Goal: Check status: Check status

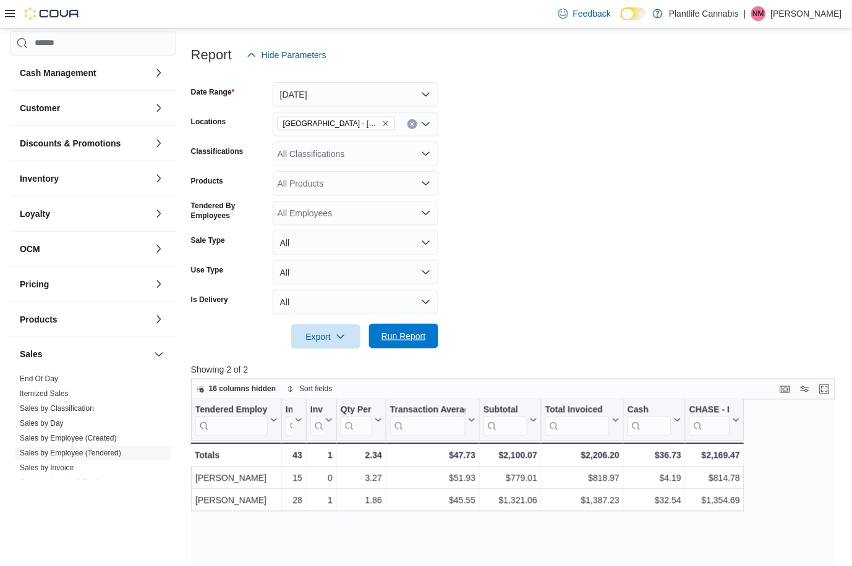
scroll to position [145, 0]
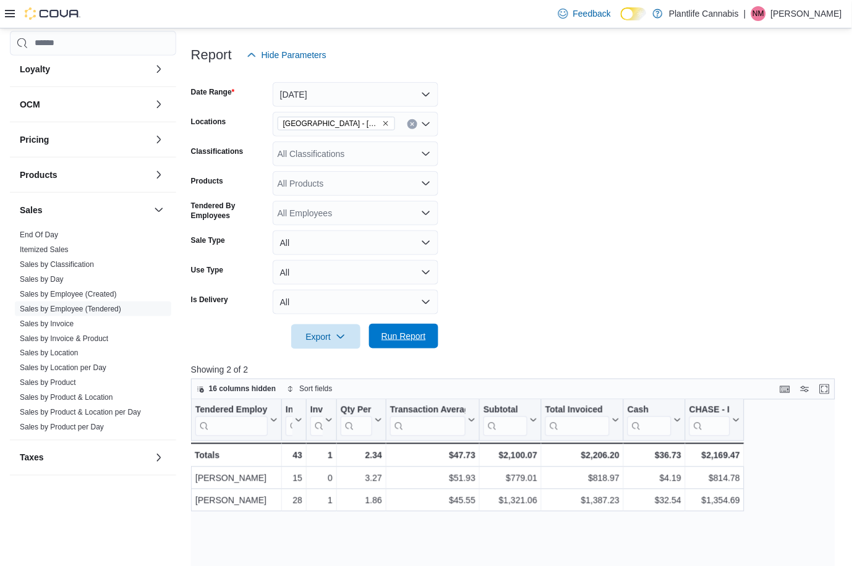
click at [404, 339] on span "Run Report" at bounding box center [403, 336] width 45 height 12
click at [350, 158] on div "All Classifications" at bounding box center [356, 154] width 166 height 25
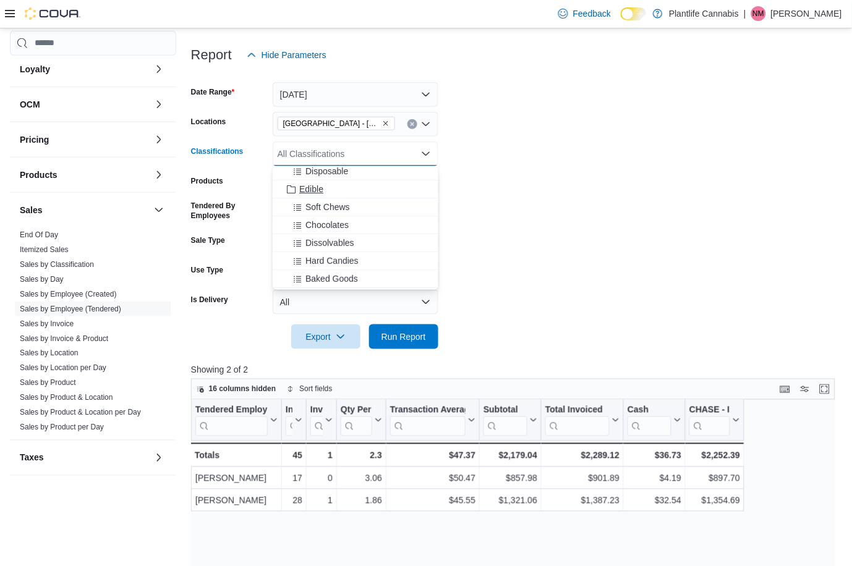
scroll to position [73, 0]
click at [365, 281] on span "Accessory Group" at bounding box center [332, 281] width 66 height 12
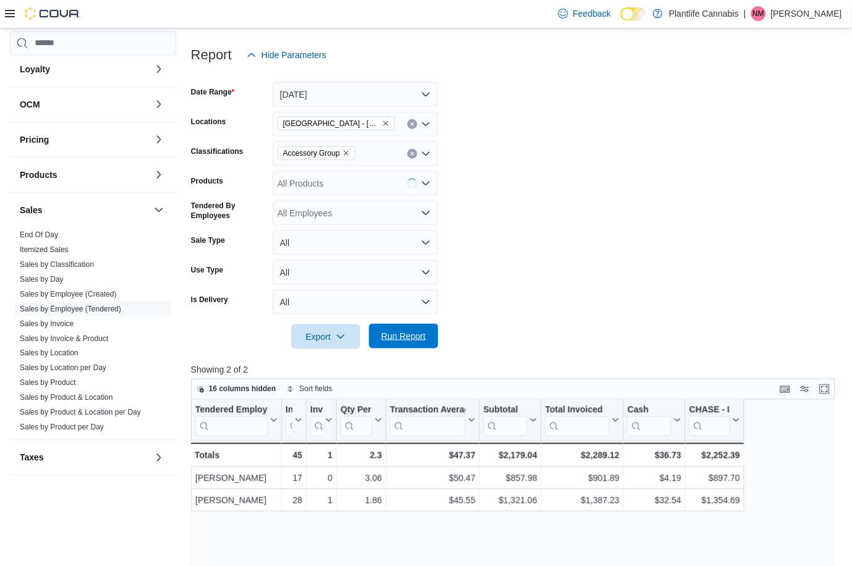
click at [394, 332] on span "Run Report" at bounding box center [403, 336] width 45 height 12
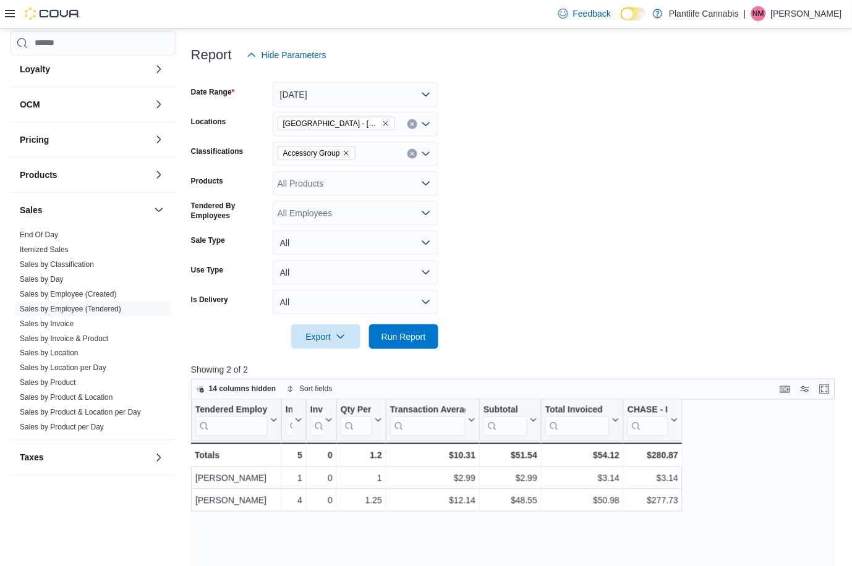
click at [412, 151] on icon "Clear input" at bounding box center [412, 153] width 5 height 5
click at [419, 343] on span "Run Report" at bounding box center [404, 336] width 54 height 25
click at [415, 124] on button "Clear input" at bounding box center [412, 124] width 10 height 10
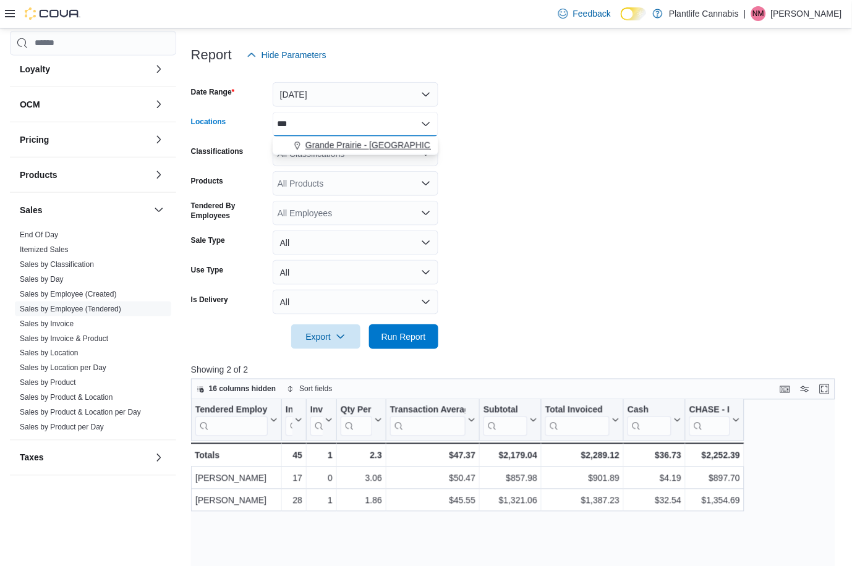
type input "***"
click at [365, 147] on span "Grande Prairie - [GEOGRAPHIC_DATA]" at bounding box center [382, 145] width 154 height 12
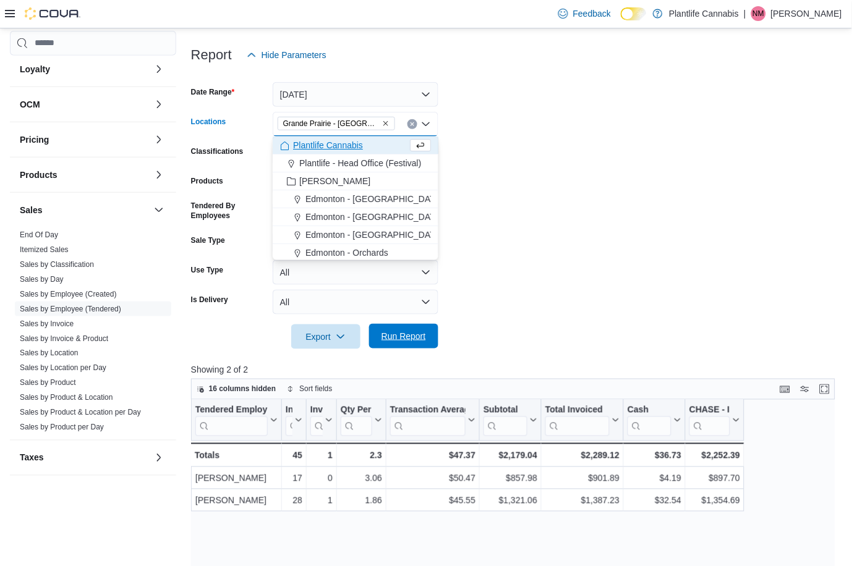
click at [410, 331] on span "Run Report" at bounding box center [403, 336] width 45 height 12
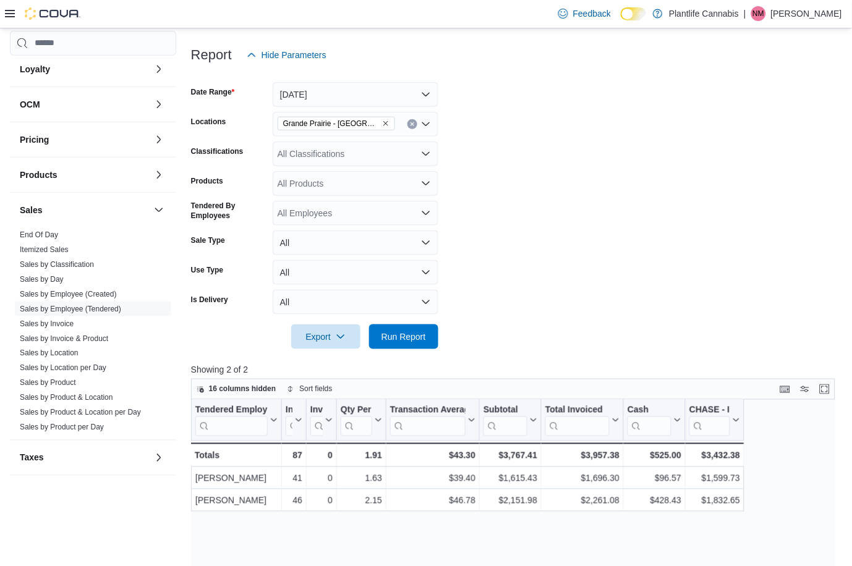
click at [394, 142] on div "All Classifications" at bounding box center [356, 154] width 166 height 25
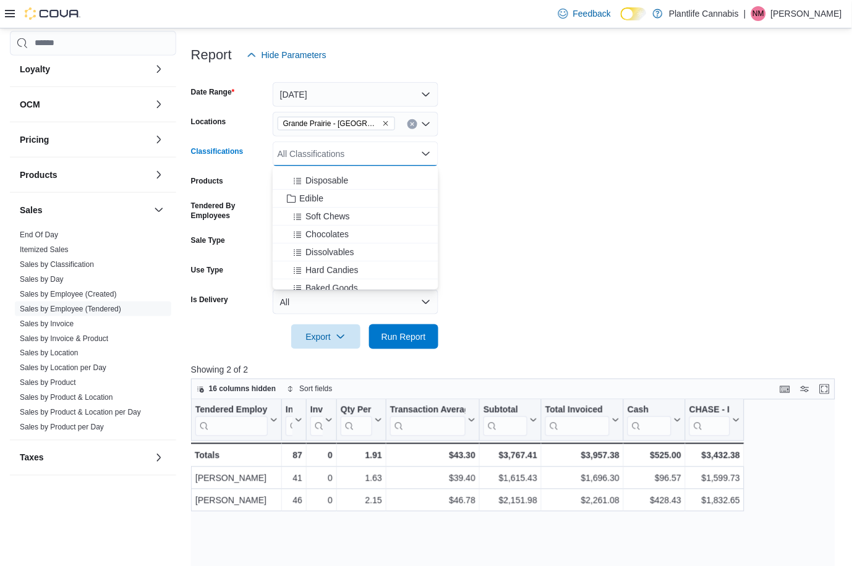
scroll to position [75, 0]
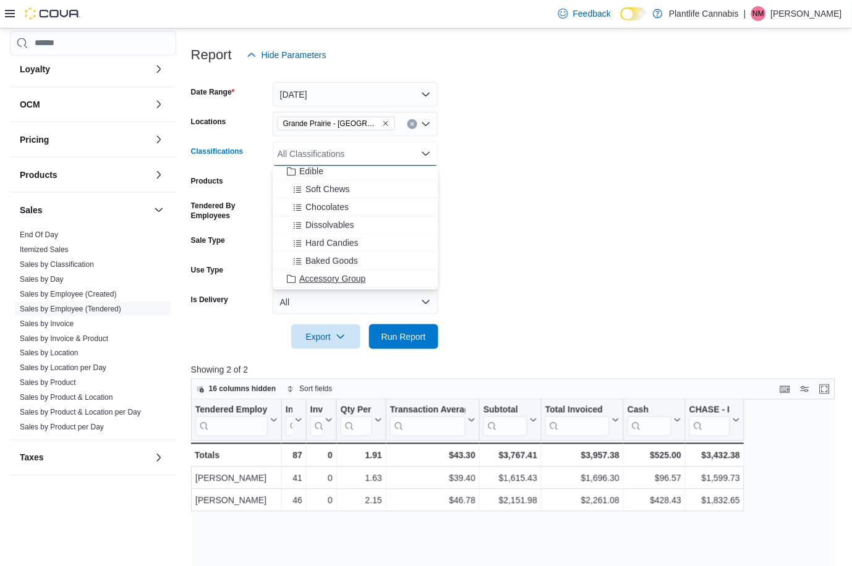
click at [373, 274] on div "Accessory Group" at bounding box center [355, 279] width 151 height 12
click at [420, 351] on div at bounding box center [516, 356] width 651 height 15
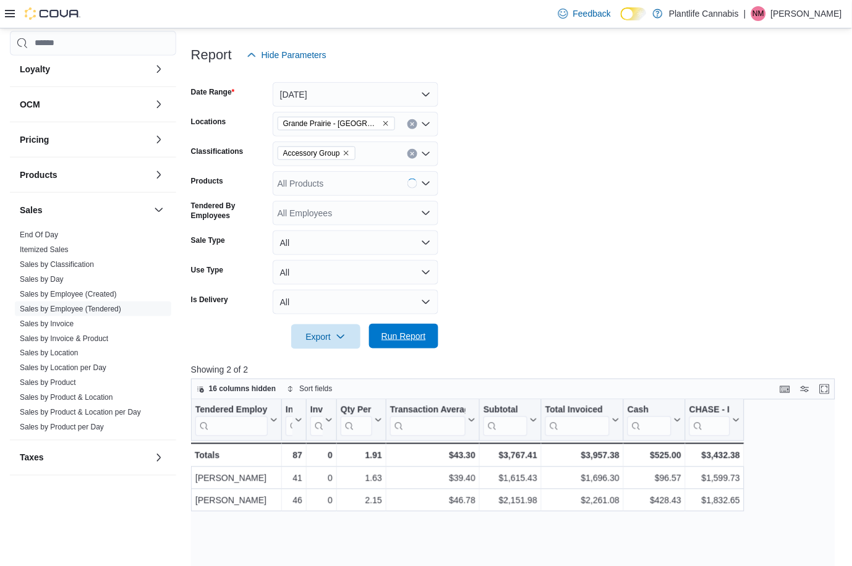
click at [415, 340] on span "Run Report" at bounding box center [403, 336] width 45 height 12
click at [413, 151] on icon "Clear input" at bounding box center [412, 153] width 5 height 5
click at [411, 127] on button "Clear input" at bounding box center [412, 124] width 10 height 10
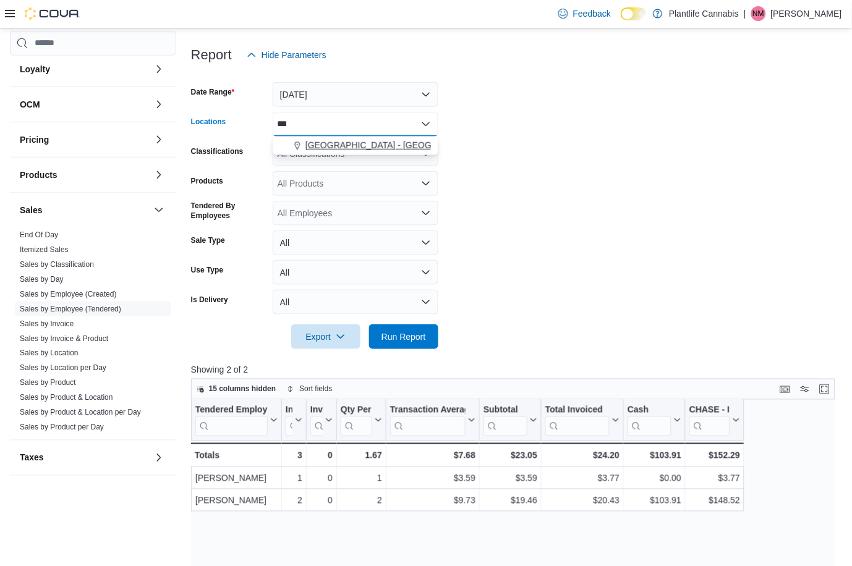
type input "***"
click at [409, 143] on span "[GEOGRAPHIC_DATA] - [GEOGRAPHIC_DATA]" at bounding box center [399, 145] width 188 height 12
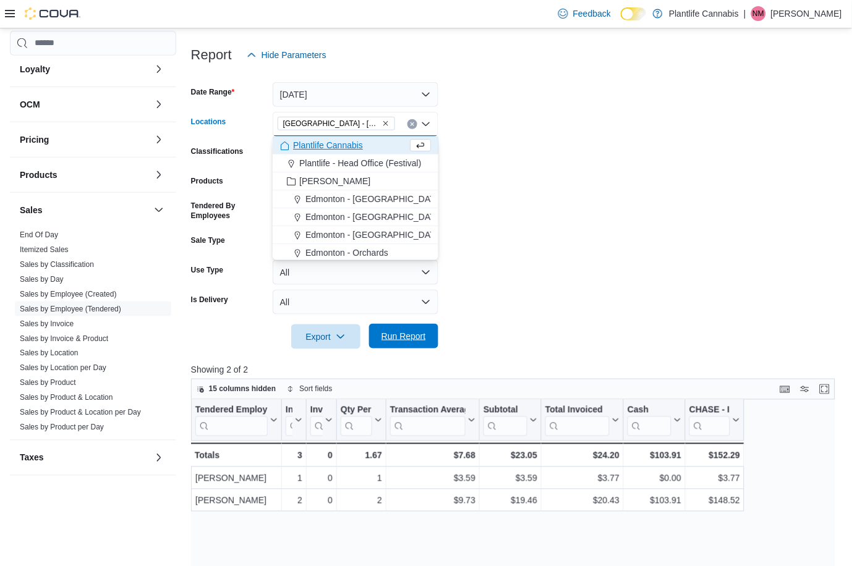
click at [424, 341] on span "Run Report" at bounding box center [403, 336] width 45 height 12
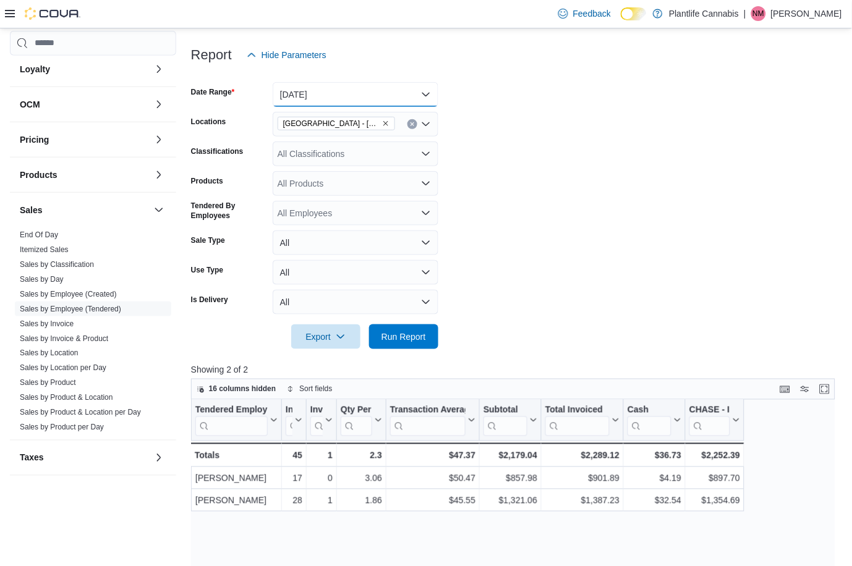
click at [321, 87] on button "[DATE]" at bounding box center [356, 94] width 166 height 25
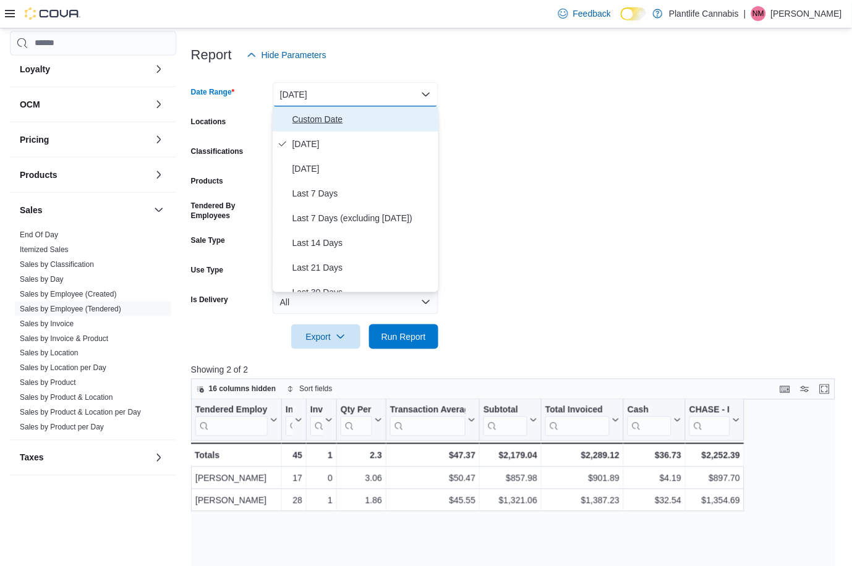
click at [329, 113] on span "Custom Date" at bounding box center [362, 119] width 141 height 15
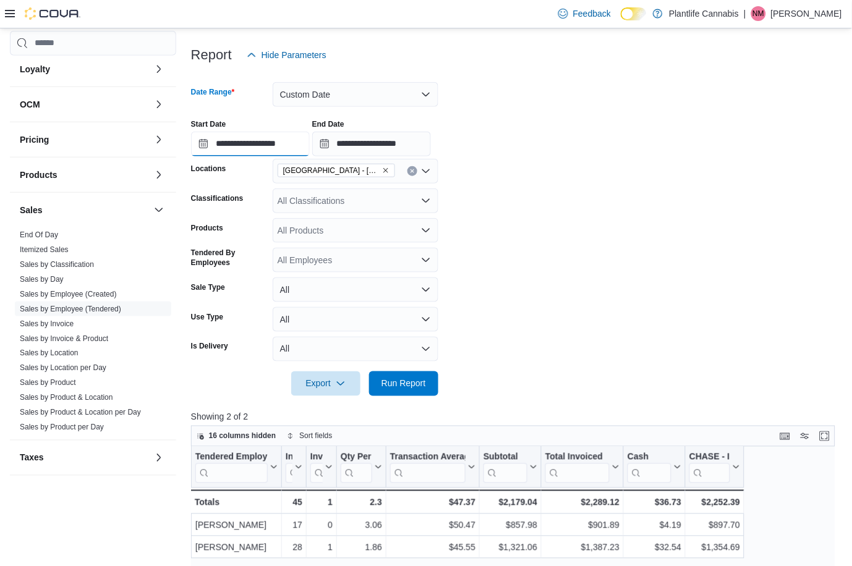
click at [286, 142] on input "**********" at bounding box center [250, 144] width 119 height 25
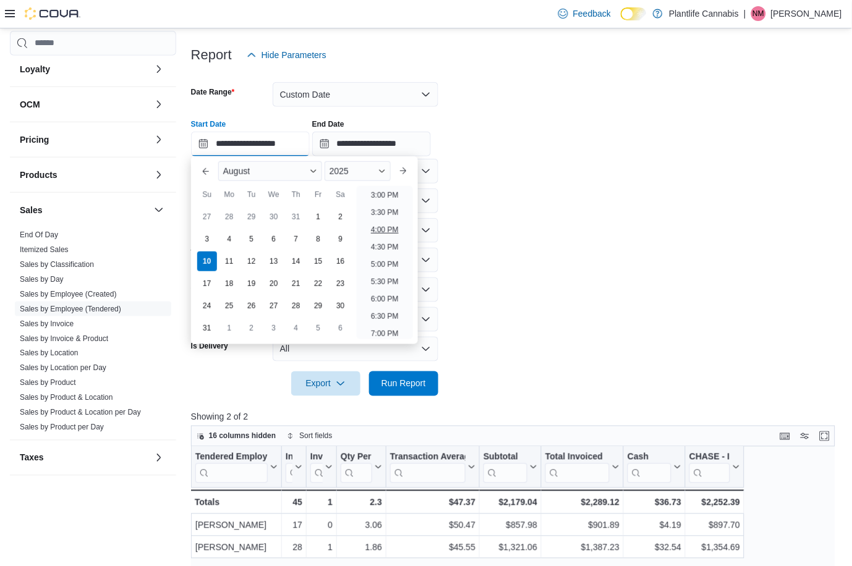
scroll to position [535, 0]
click at [396, 312] on li "7:00 PM" at bounding box center [385, 318] width 38 height 15
type input "**********"
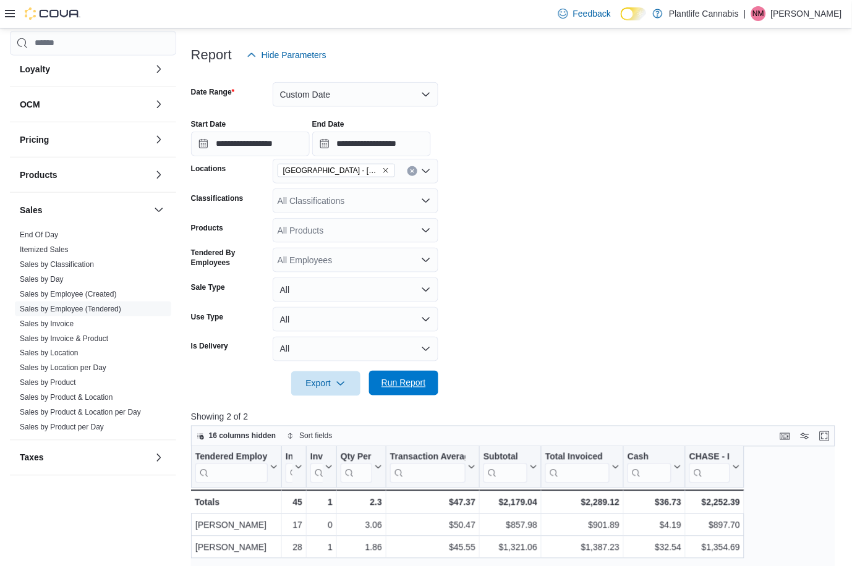
click at [410, 385] on span "Run Report" at bounding box center [403, 383] width 45 height 12
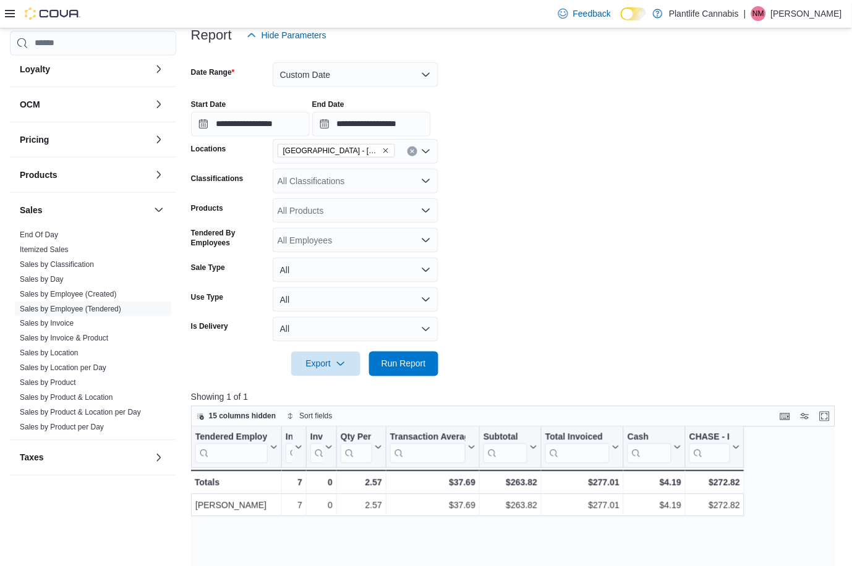
scroll to position [158, 0]
click at [294, 67] on button "Custom Date" at bounding box center [356, 74] width 166 height 25
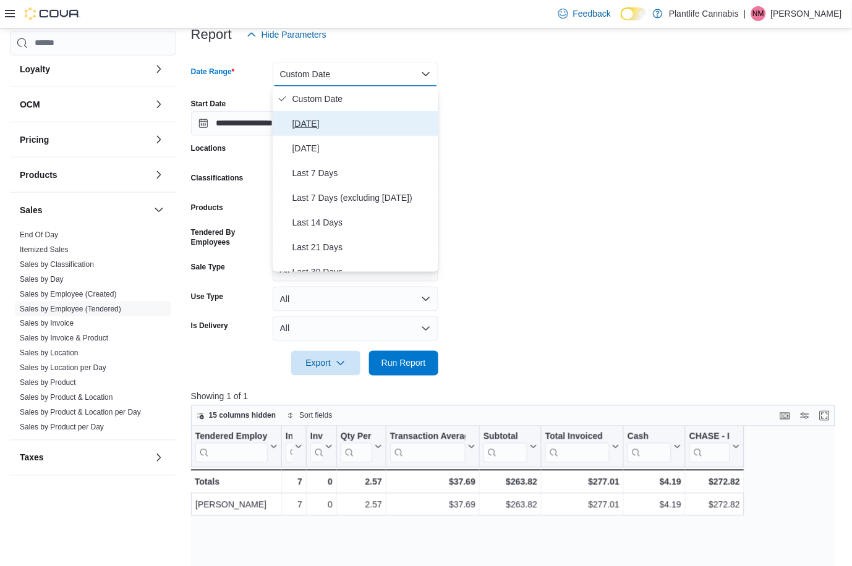
click at [304, 119] on span "[DATE]" at bounding box center [362, 123] width 141 height 15
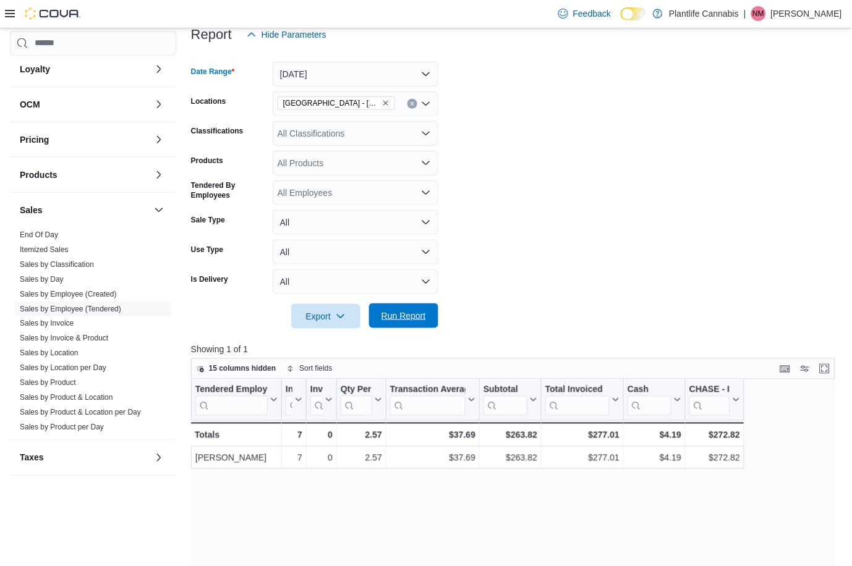
click at [418, 319] on span "Run Report" at bounding box center [403, 316] width 45 height 12
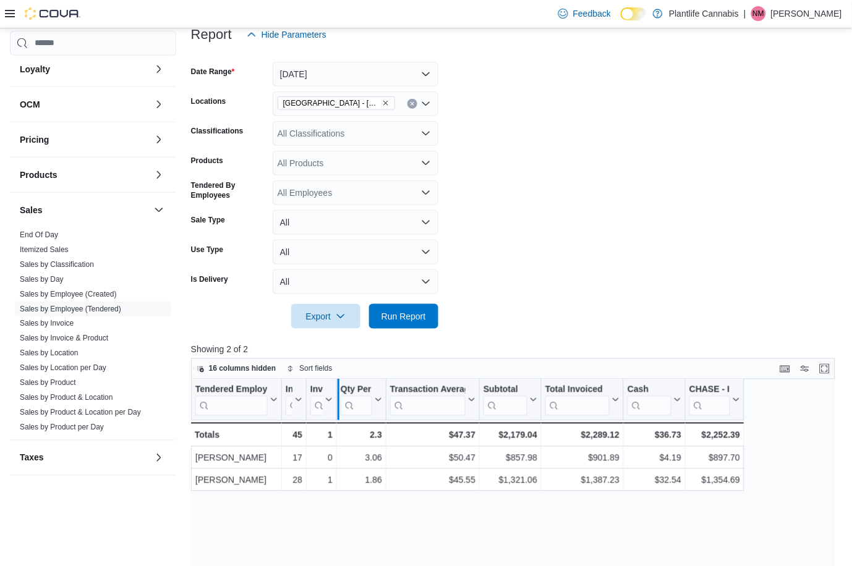
drag, startPoint x: 309, startPoint y: 395, endPoint x: 343, endPoint y: 394, distance: 34.0
click at [343, 394] on div at bounding box center [338, 400] width 10 height 41
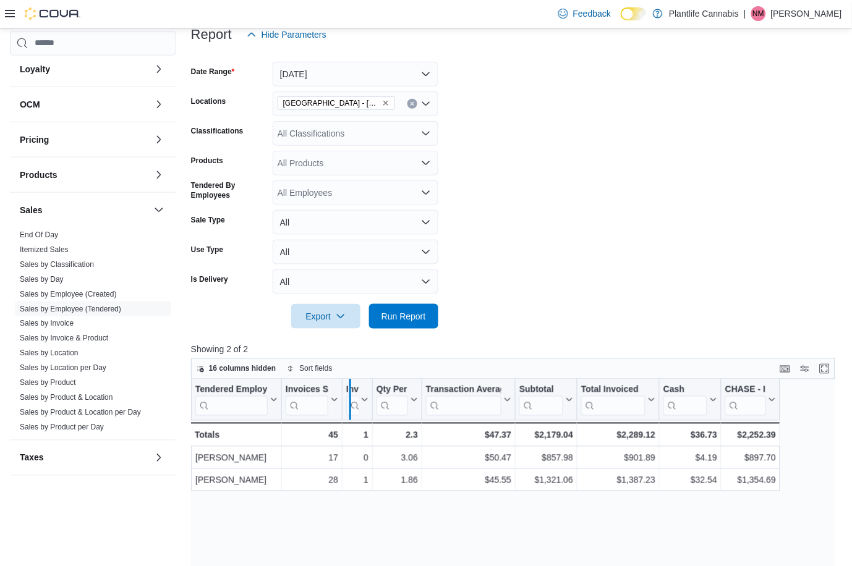
drag, startPoint x: 341, startPoint y: 396, endPoint x: 397, endPoint y: 396, distance: 56.3
click at [355, 396] on div at bounding box center [350, 400] width 10 height 41
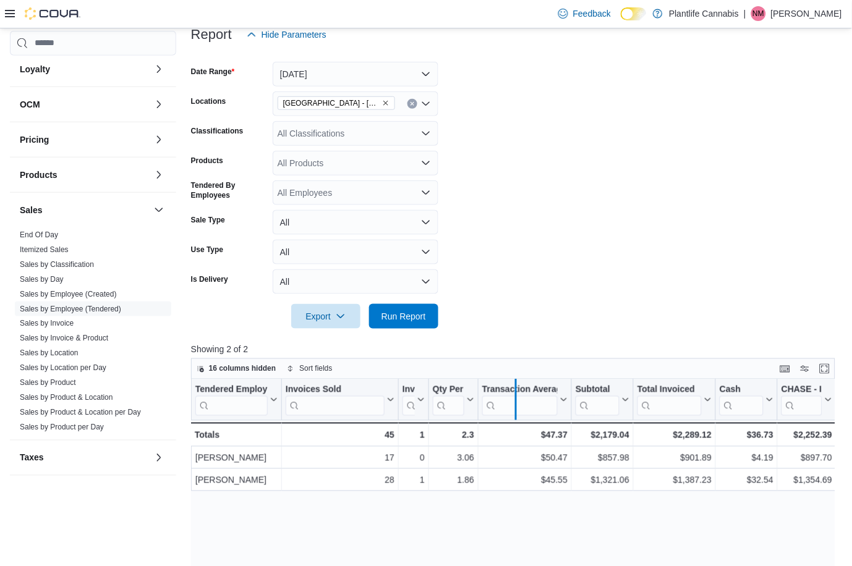
drag, startPoint x: 428, startPoint y: 393, endPoint x: 514, endPoint y: 394, distance: 86.0
click at [514, 394] on div at bounding box center [516, 400] width 10 height 41
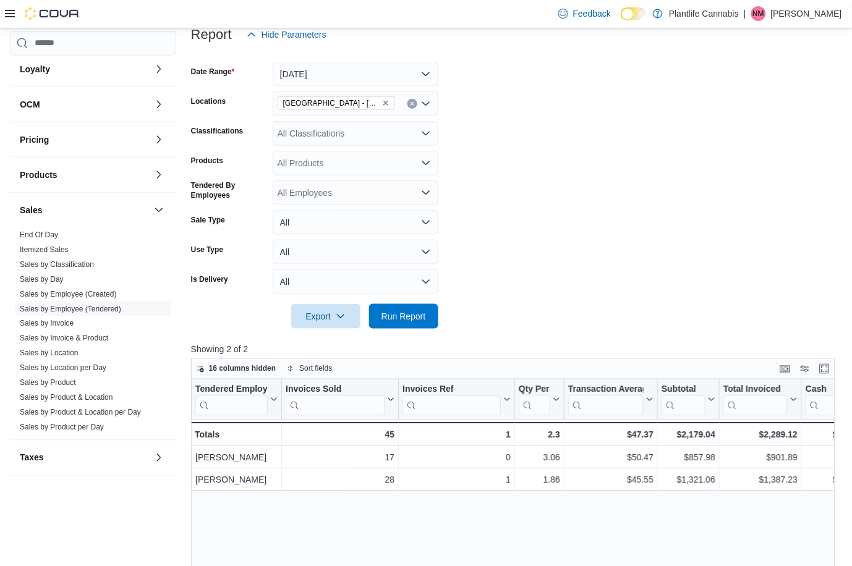
drag, startPoint x: 399, startPoint y: 407, endPoint x: 348, endPoint y: 430, distance: 55.9
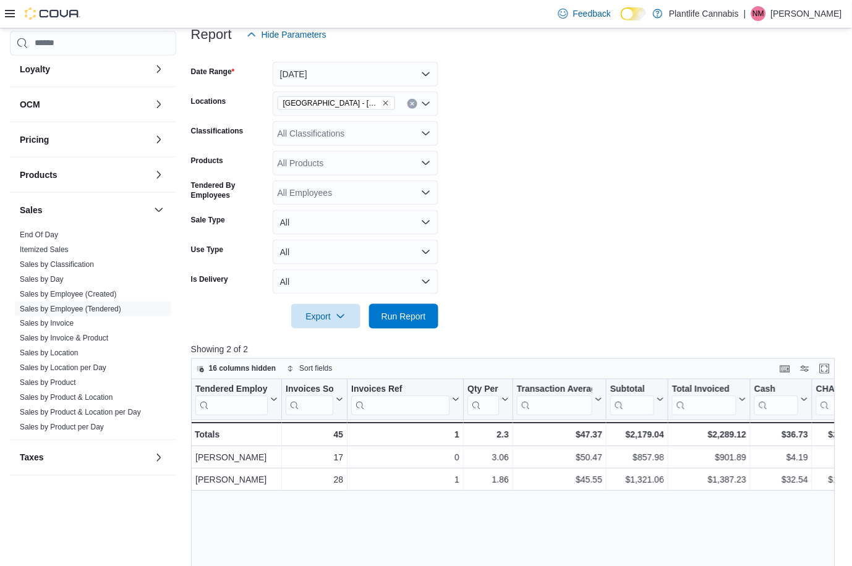
drag, startPoint x: 464, startPoint y: 407, endPoint x: 396, endPoint y: 426, distance: 70.1
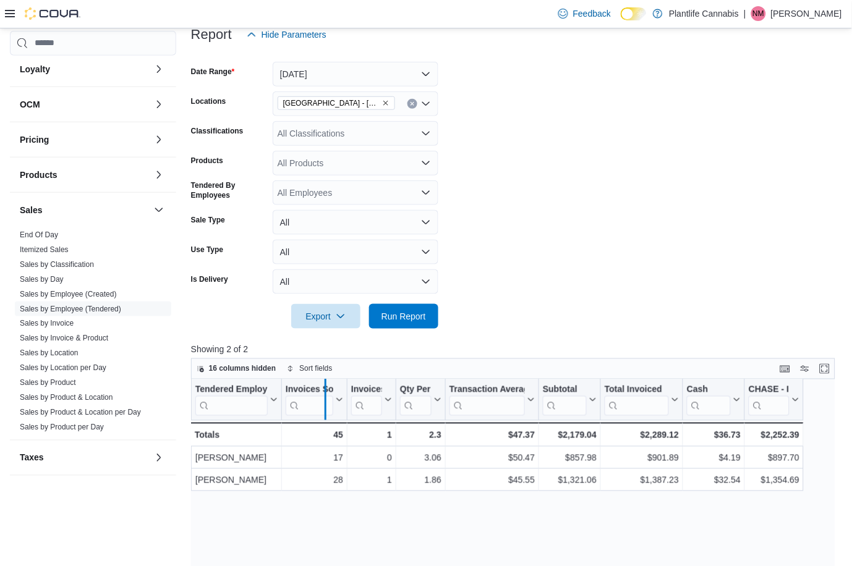
drag, startPoint x: 342, startPoint y: 402, endPoint x: 320, endPoint y: 417, distance: 25.9
click at [320, 417] on div at bounding box center [325, 400] width 10 height 41
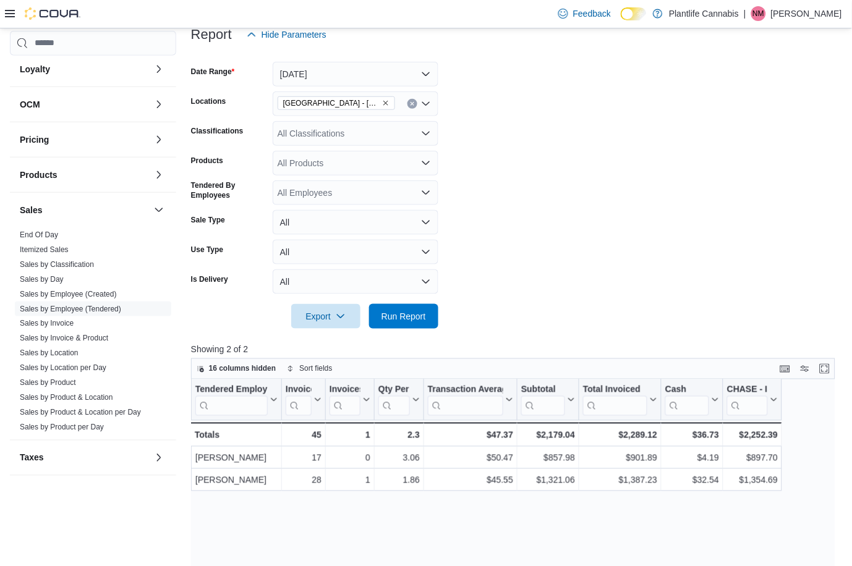
drag, startPoint x: 326, startPoint y: 412, endPoint x: 317, endPoint y: 420, distance: 12.3
click at [317, 420] on div "Invoices Sold Click to view column header actions" at bounding box center [304, 400] width 44 height 41
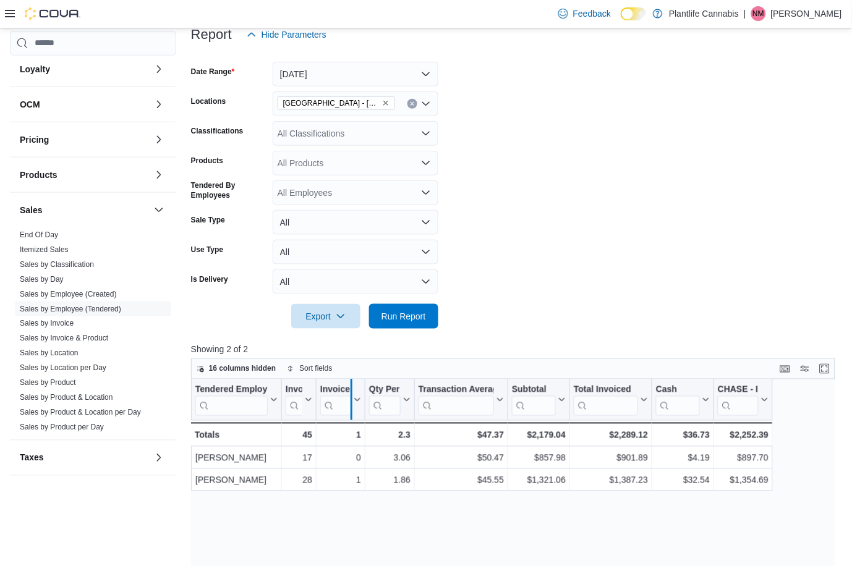
drag, startPoint x: 360, startPoint y: 405, endPoint x: 346, endPoint y: 412, distance: 15.5
click at [346, 412] on div at bounding box center [351, 400] width 10 height 41
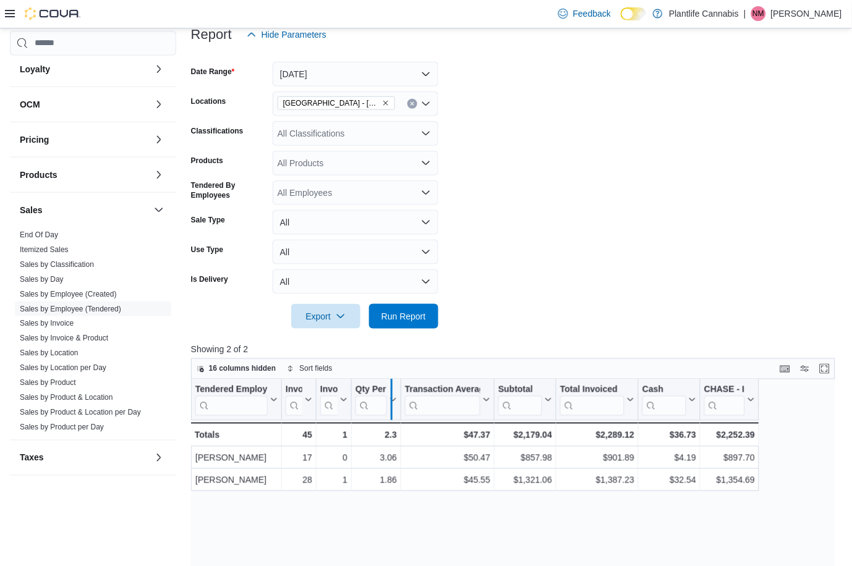
drag, startPoint x: 398, startPoint y: 410, endPoint x: 389, endPoint y: 411, distance: 9.4
click at [389, 411] on div at bounding box center [391, 400] width 10 height 41
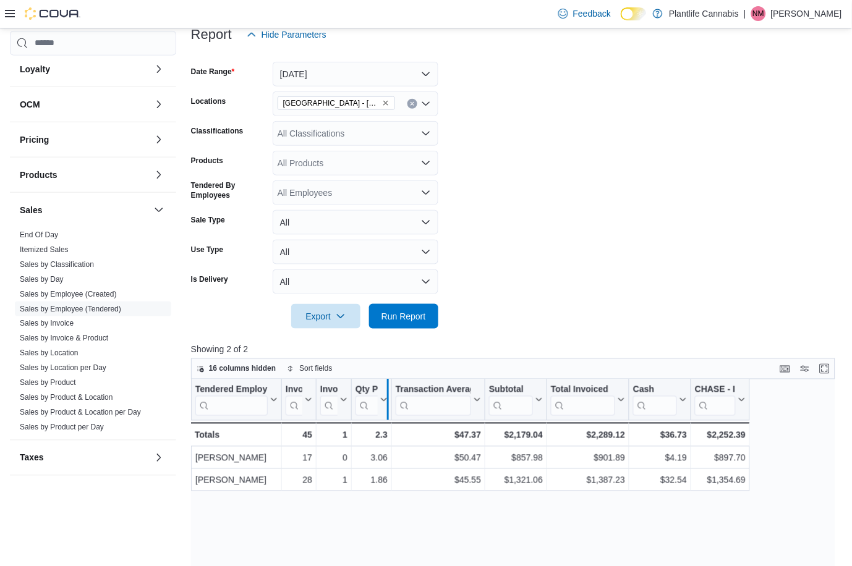
click at [385, 412] on div at bounding box center [388, 400] width 10 height 41
click at [275, 414] on div at bounding box center [277, 400] width 10 height 41
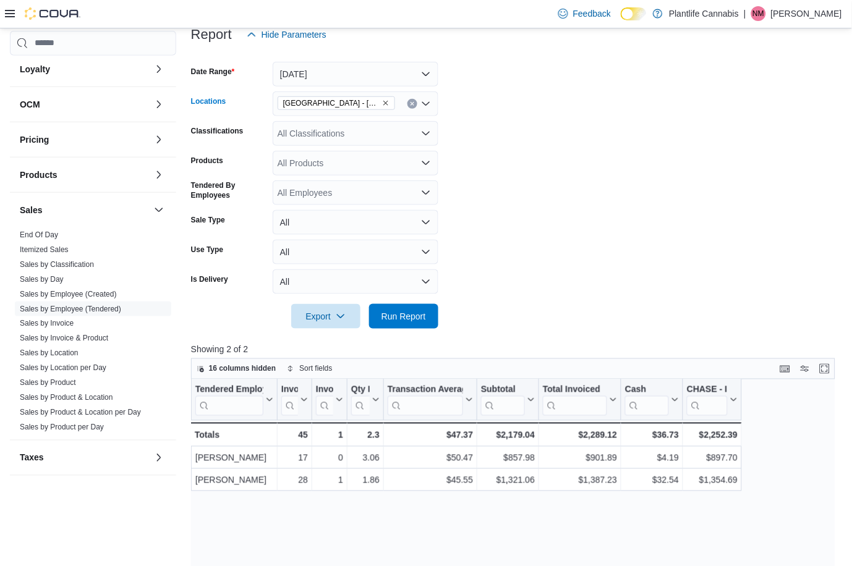
click at [417, 103] on button "Clear input" at bounding box center [412, 104] width 10 height 10
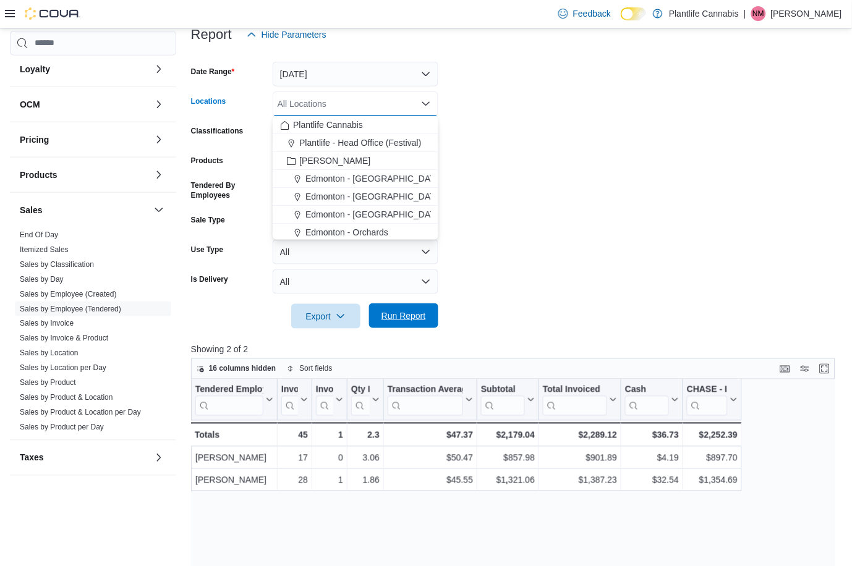
click at [404, 315] on span "Run Report" at bounding box center [403, 316] width 45 height 12
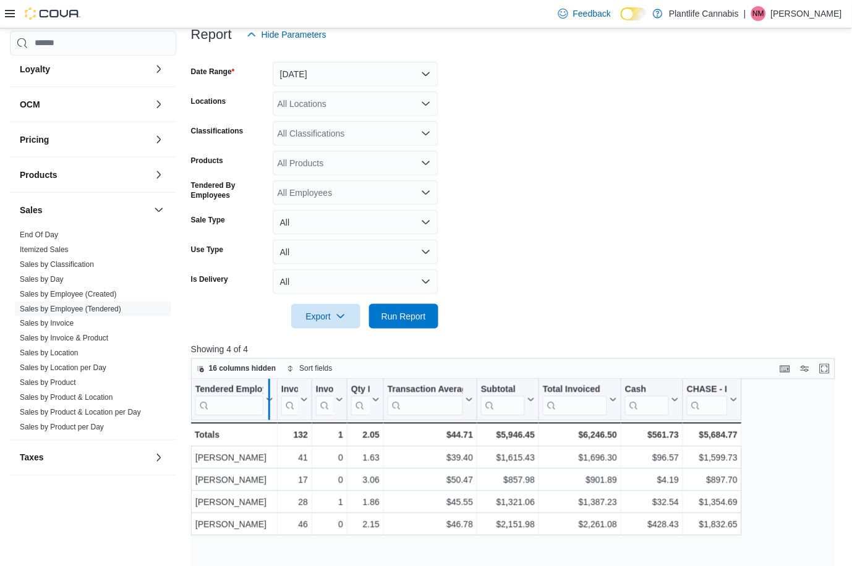
drag, startPoint x: 279, startPoint y: 404, endPoint x: 271, endPoint y: 408, distance: 8.9
click at [271, 408] on div at bounding box center [269, 400] width 10 height 41
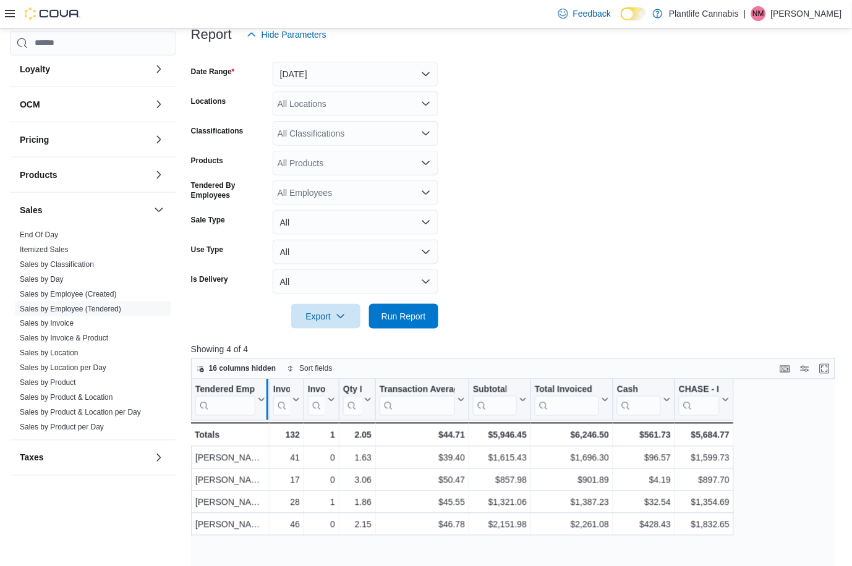
click at [269, 408] on div at bounding box center [267, 400] width 10 height 41
click at [266, 409] on div at bounding box center [265, 400] width 10 height 41
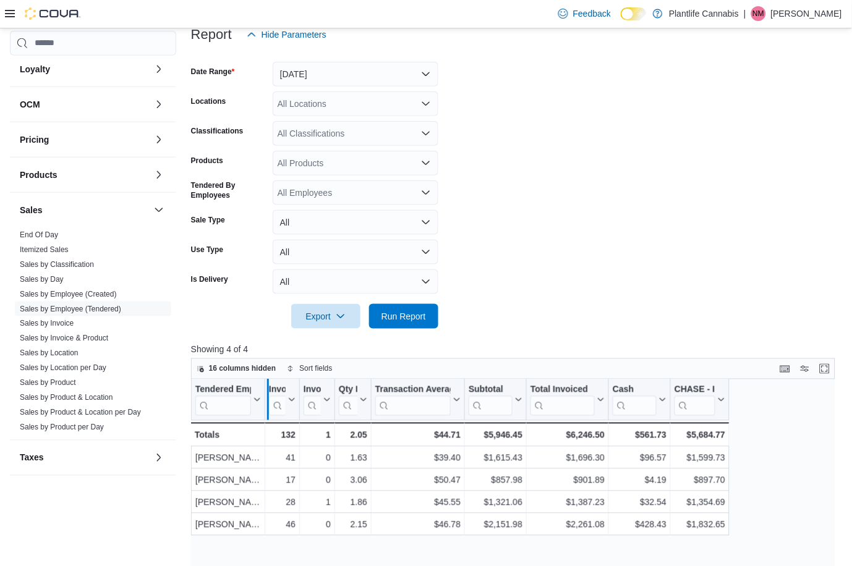
click at [270, 410] on div at bounding box center [268, 400] width 10 height 41
click at [390, 106] on div "All Locations" at bounding box center [356, 104] width 166 height 25
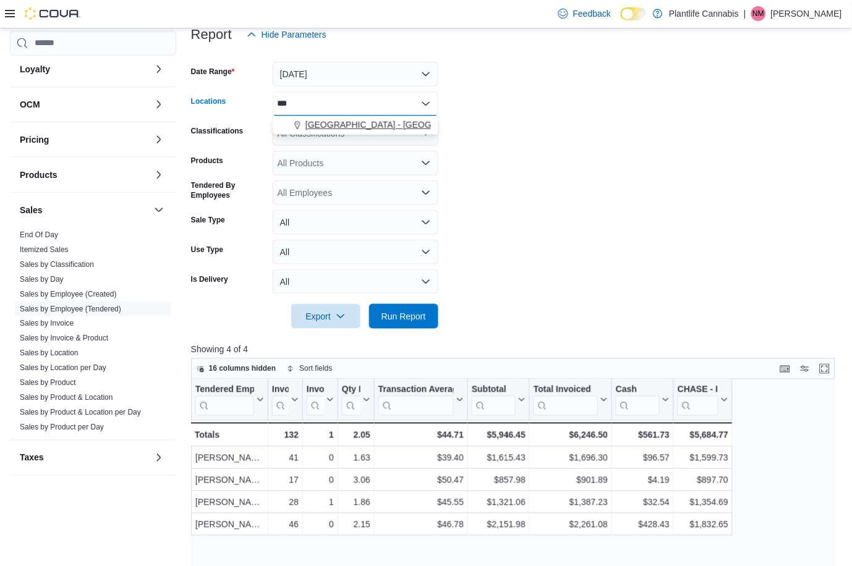
type input "***"
click at [410, 122] on div "[GEOGRAPHIC_DATA] - [GEOGRAPHIC_DATA]" at bounding box center [355, 125] width 151 height 12
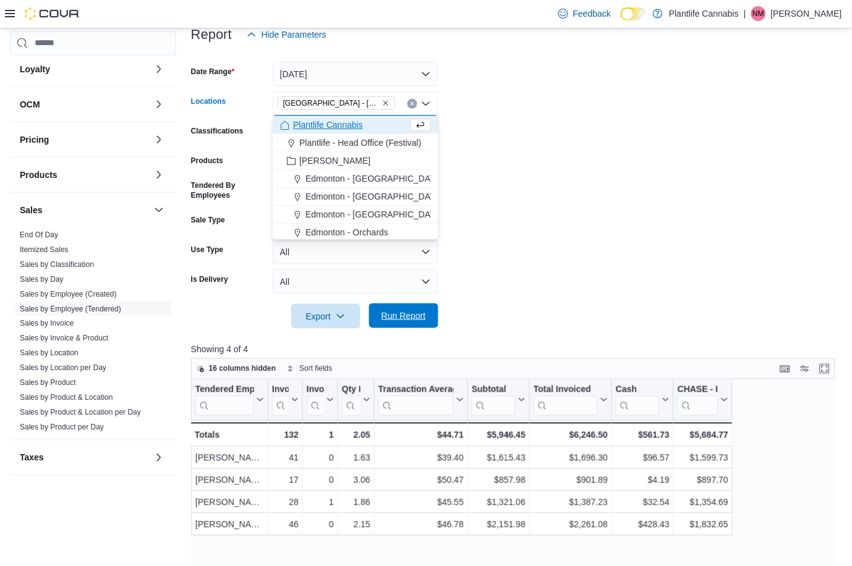
click at [417, 317] on span "Run Report" at bounding box center [403, 316] width 45 height 12
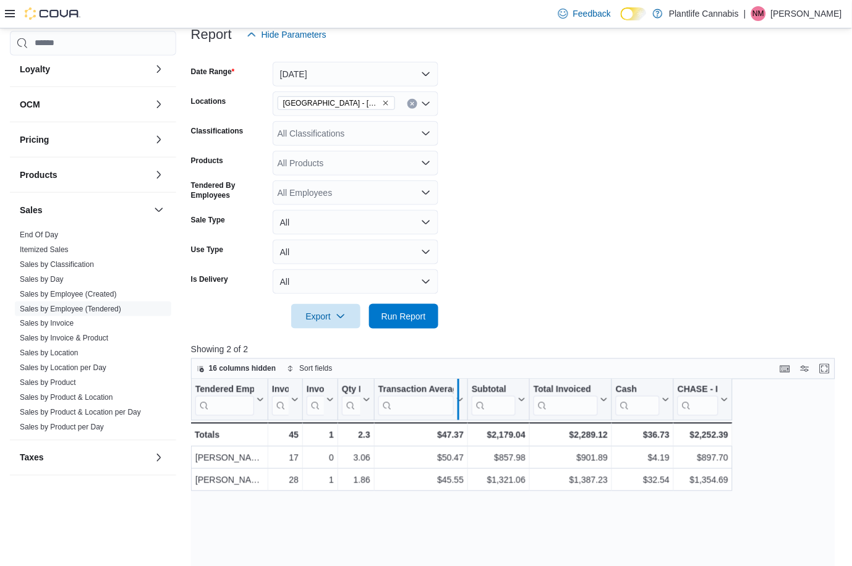
drag, startPoint x: 464, startPoint y: 403, endPoint x: 455, endPoint y: 406, distance: 9.8
click at [455, 406] on div at bounding box center [458, 400] width 10 height 41
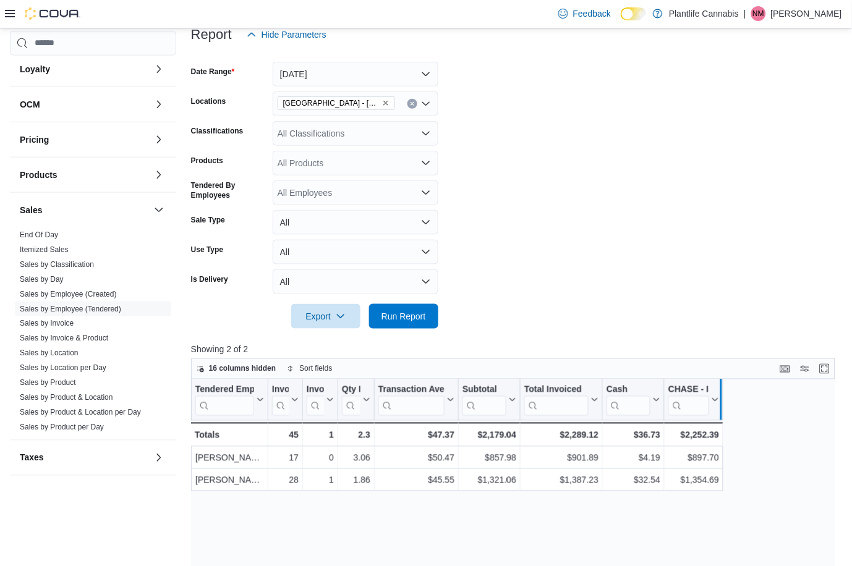
click at [720, 408] on div at bounding box center [719, 400] width 5 height 41
drag, startPoint x: 720, startPoint y: 408, endPoint x: 712, endPoint y: 409, distance: 7.4
click at [712, 409] on div at bounding box center [712, 400] width 5 height 41
click at [714, 409] on div at bounding box center [713, 400] width 5 height 41
click at [719, 409] on div at bounding box center [719, 400] width 5 height 41
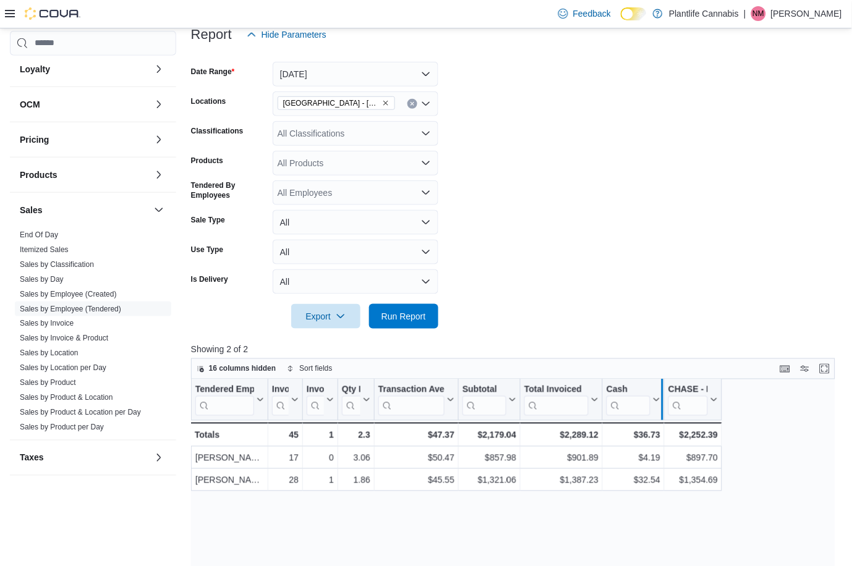
click at [657, 414] on div at bounding box center [662, 400] width 10 height 41
click at [652, 414] on div at bounding box center [655, 400] width 10 height 41
click at [650, 414] on div at bounding box center [653, 400] width 10 height 41
click at [648, 415] on div at bounding box center [651, 400] width 10 height 41
click at [686, 304] on form "Date Range [DATE] Locations [GEOGRAPHIC_DATA] - [GEOGRAPHIC_DATA] Classificatio…" at bounding box center [516, 188] width 651 height 282
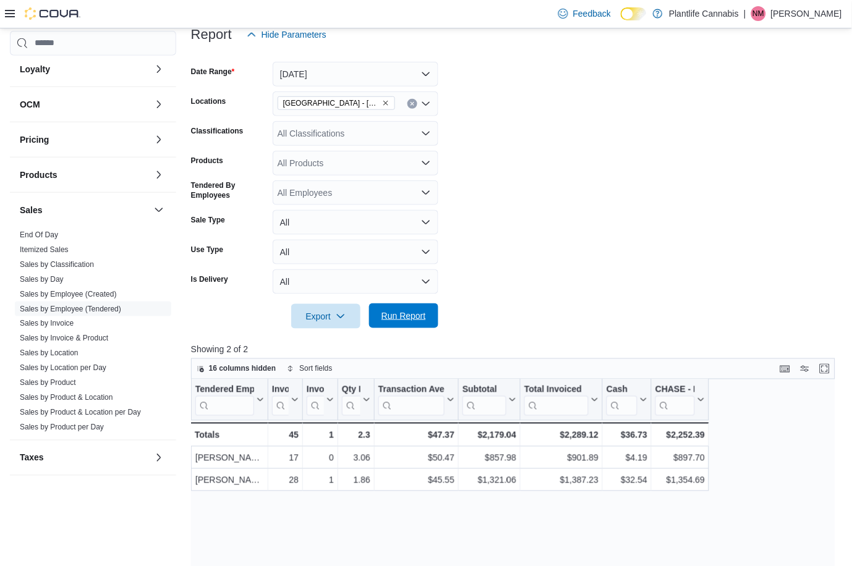
click at [396, 320] on span "Run Report" at bounding box center [403, 316] width 45 height 12
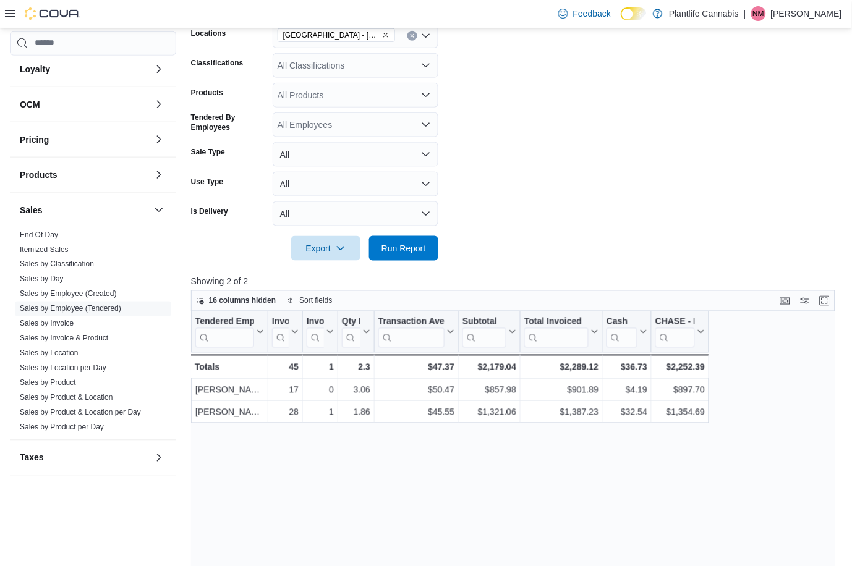
scroll to position [143, 0]
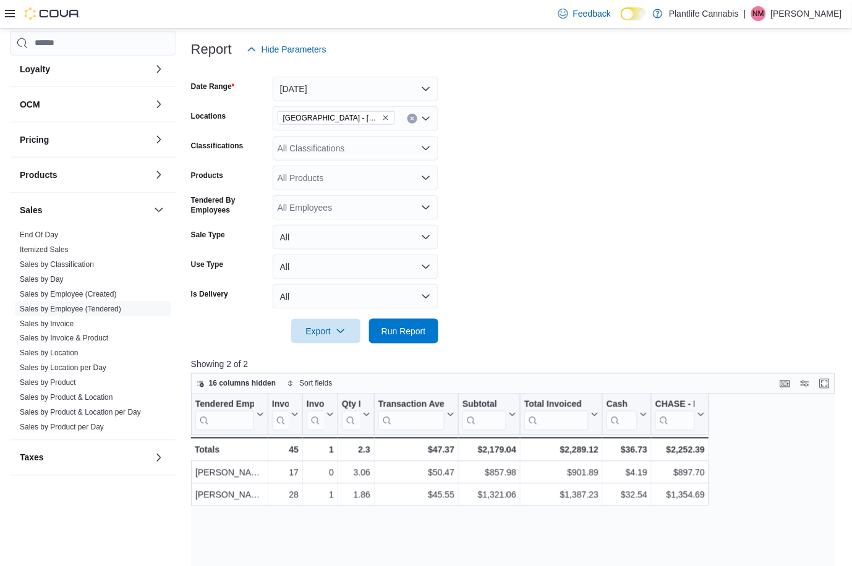
click at [412, 119] on icon "Clear input" at bounding box center [412, 118] width 3 height 3
type input "***"
click at [382, 146] on button "Grande Prairie - [GEOGRAPHIC_DATA]" at bounding box center [356, 140] width 166 height 18
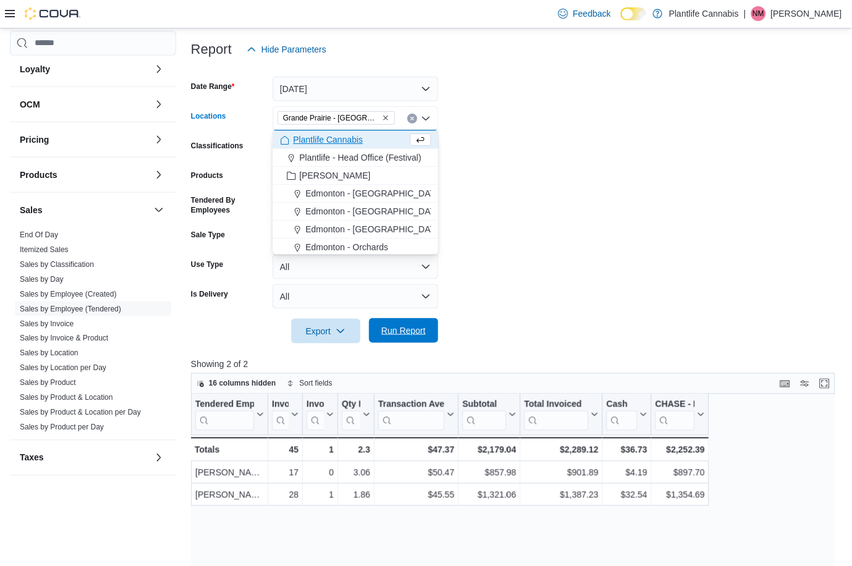
click at [427, 322] on span "Run Report" at bounding box center [404, 330] width 54 height 25
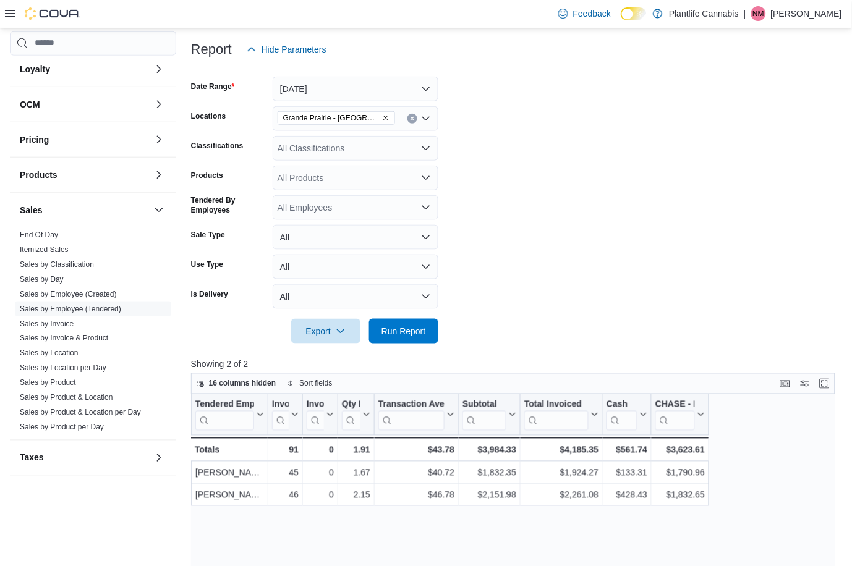
click at [379, 144] on div "All Classifications" at bounding box center [356, 148] width 166 height 25
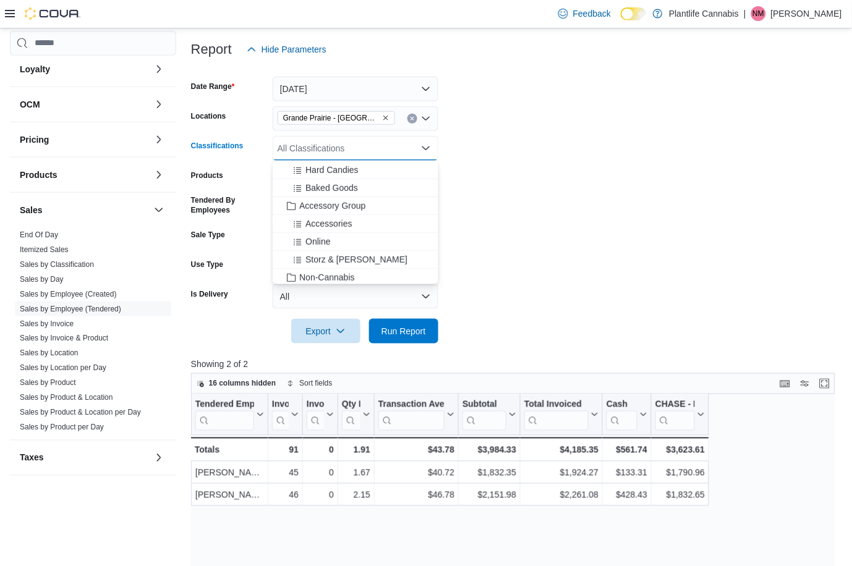
scroll to position [145, 0]
click at [364, 200] on span "Accessory Group" at bounding box center [332, 204] width 66 height 12
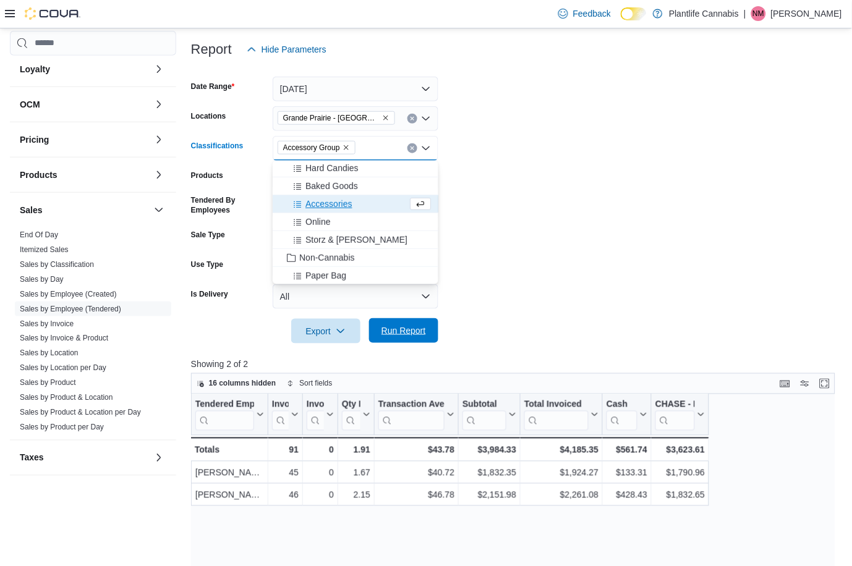
click at [405, 333] on span "Run Report" at bounding box center [403, 331] width 45 height 12
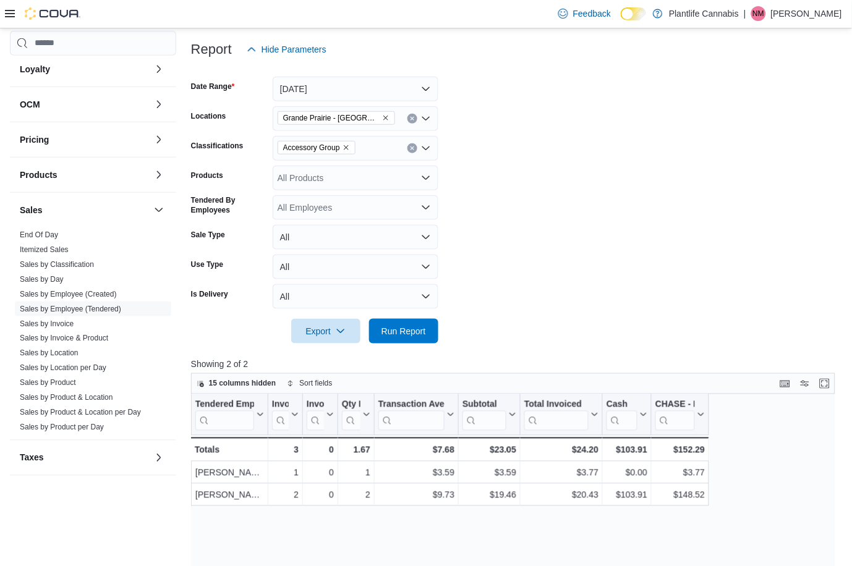
click at [414, 146] on icon "Clear input" at bounding box center [412, 148] width 5 height 5
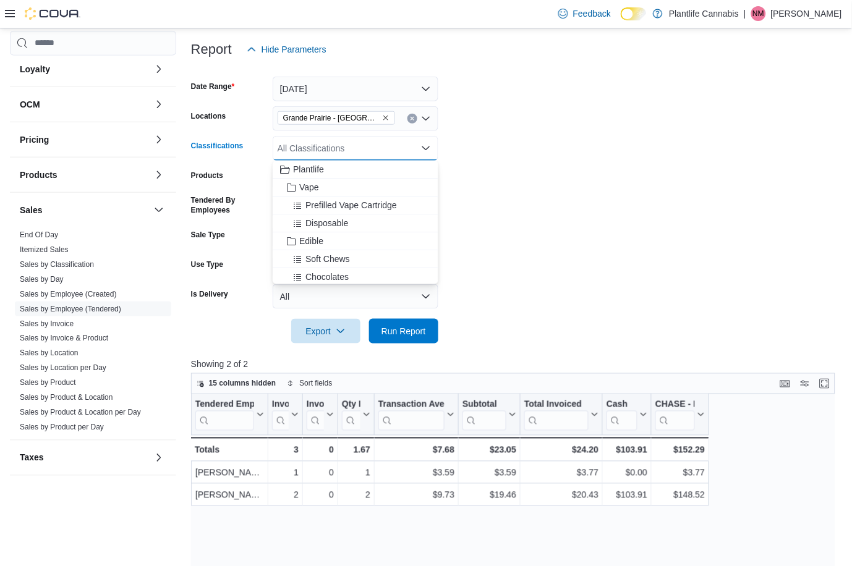
click at [418, 119] on div "Grande Prairie - [GEOGRAPHIC_DATA]" at bounding box center [356, 118] width 166 height 25
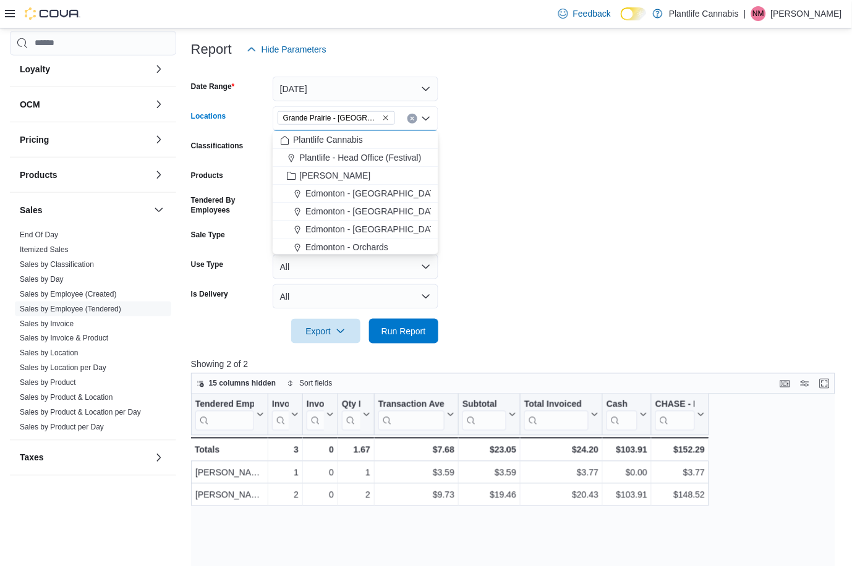
click at [415, 117] on button "Clear input" at bounding box center [412, 119] width 10 height 10
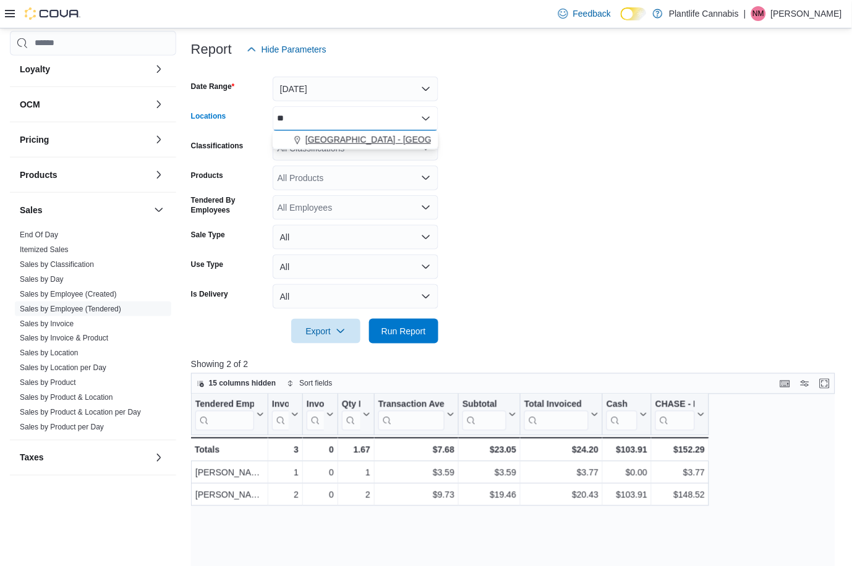
type input "**"
click at [417, 142] on div "[GEOGRAPHIC_DATA] - [GEOGRAPHIC_DATA]" at bounding box center [355, 140] width 151 height 12
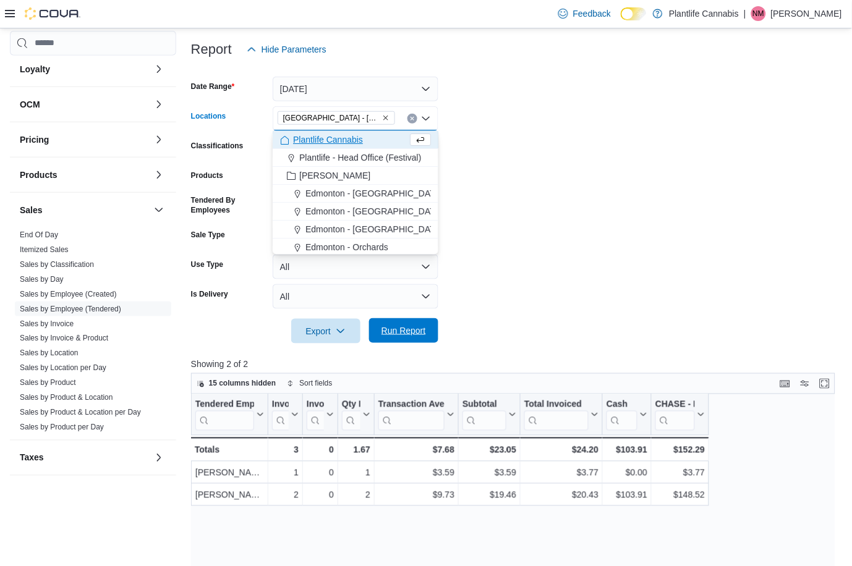
click at [417, 343] on div "Export Run Report" at bounding box center [314, 331] width 247 height 25
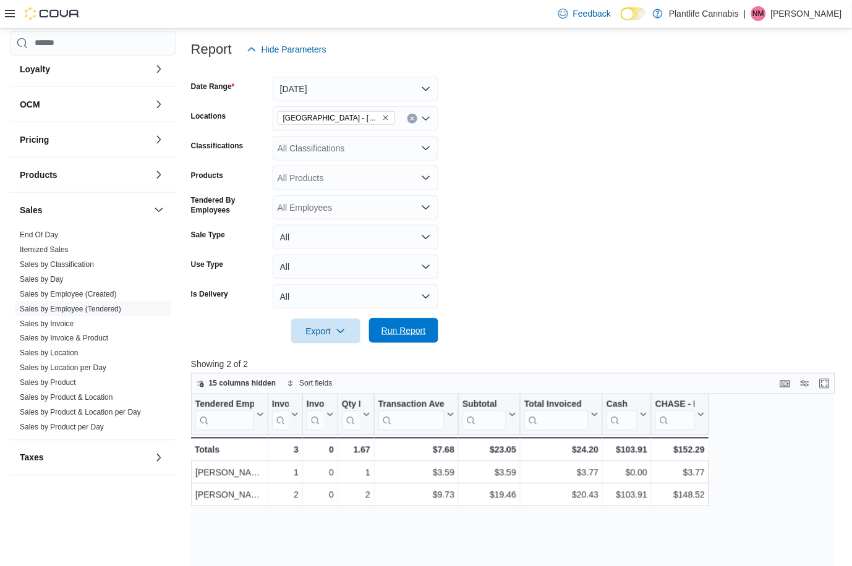
click at [399, 334] on span "Run Report" at bounding box center [403, 331] width 45 height 12
click at [351, 148] on div "All Classifications" at bounding box center [356, 148] width 166 height 25
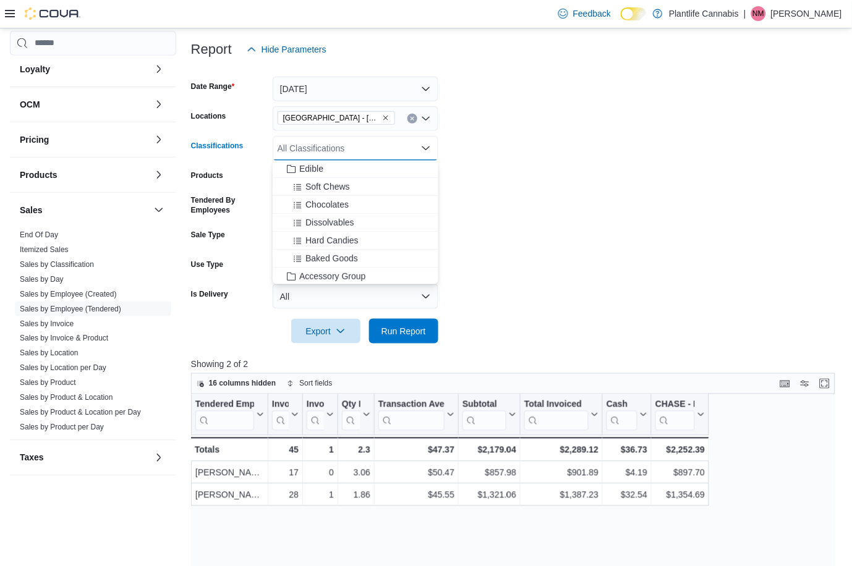
scroll to position [78, 0]
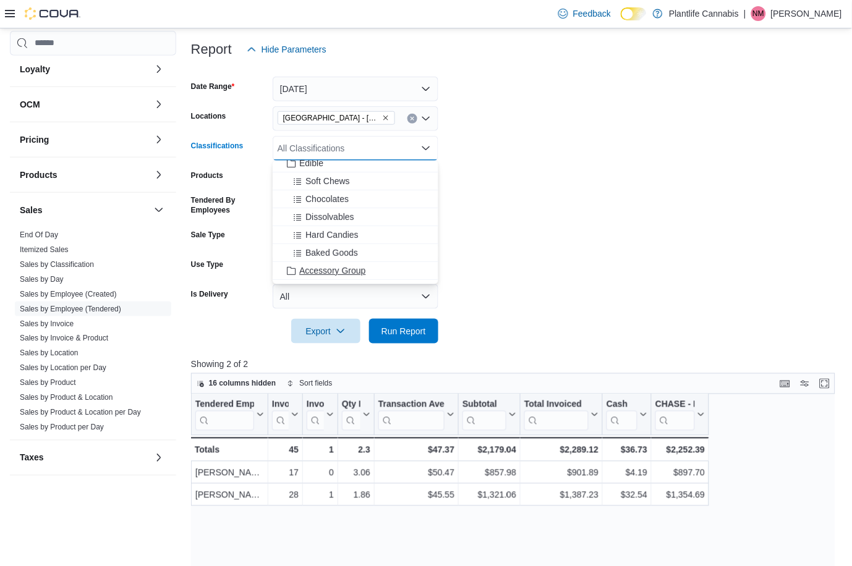
click at [334, 272] on span "Accessory Group" at bounding box center [332, 271] width 66 height 12
click at [412, 336] on span "Run Report" at bounding box center [404, 330] width 54 height 25
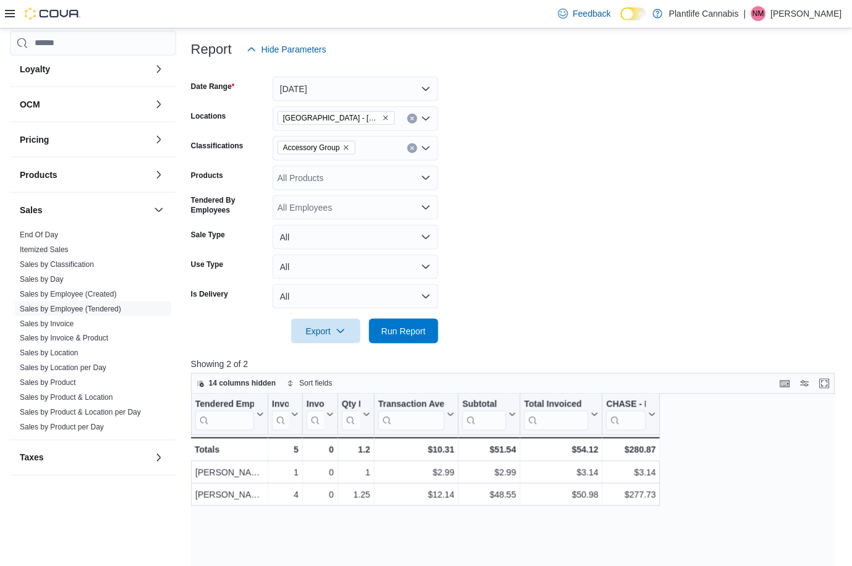
click at [411, 146] on icon "Clear input" at bounding box center [412, 148] width 5 height 5
click at [415, 330] on span "Run Report" at bounding box center [403, 331] width 45 height 12
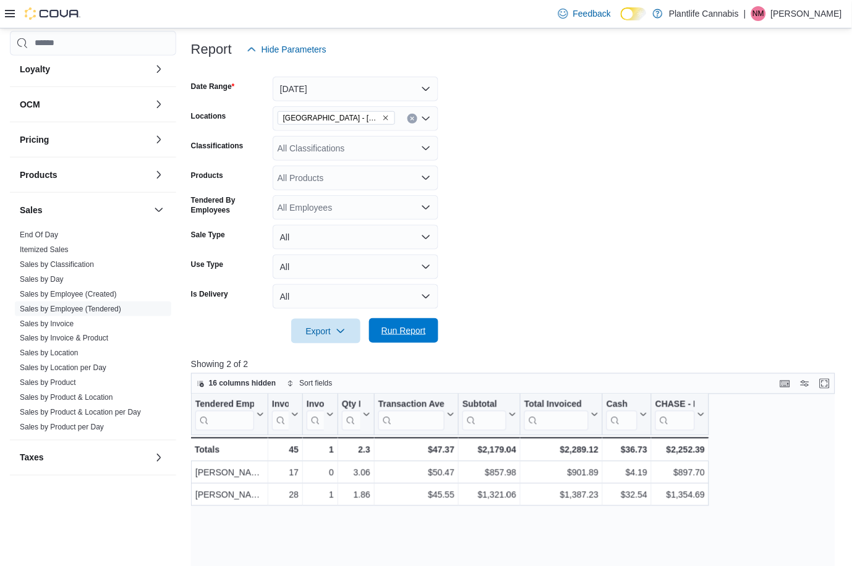
click at [402, 334] on span "Run Report" at bounding box center [403, 331] width 45 height 12
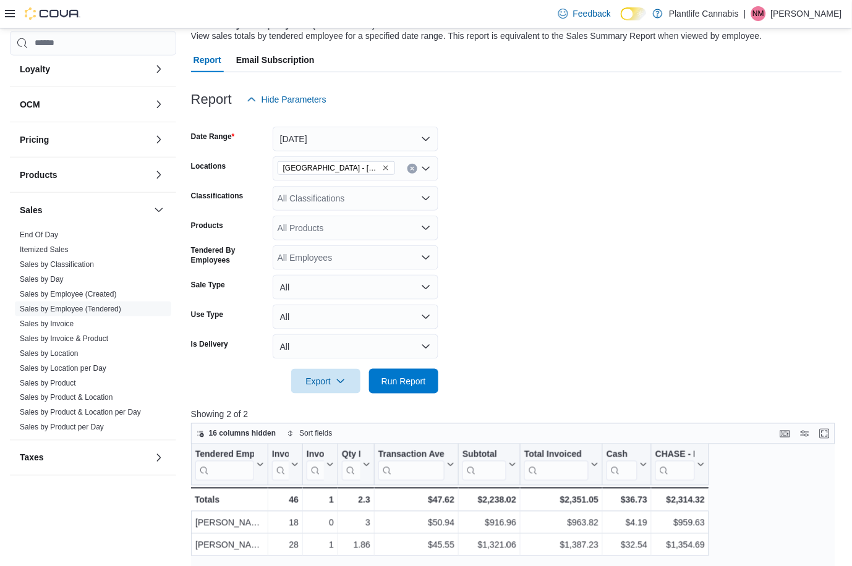
scroll to position [102, 0]
